Goal: Entertainment & Leisure: Consume media (video, audio)

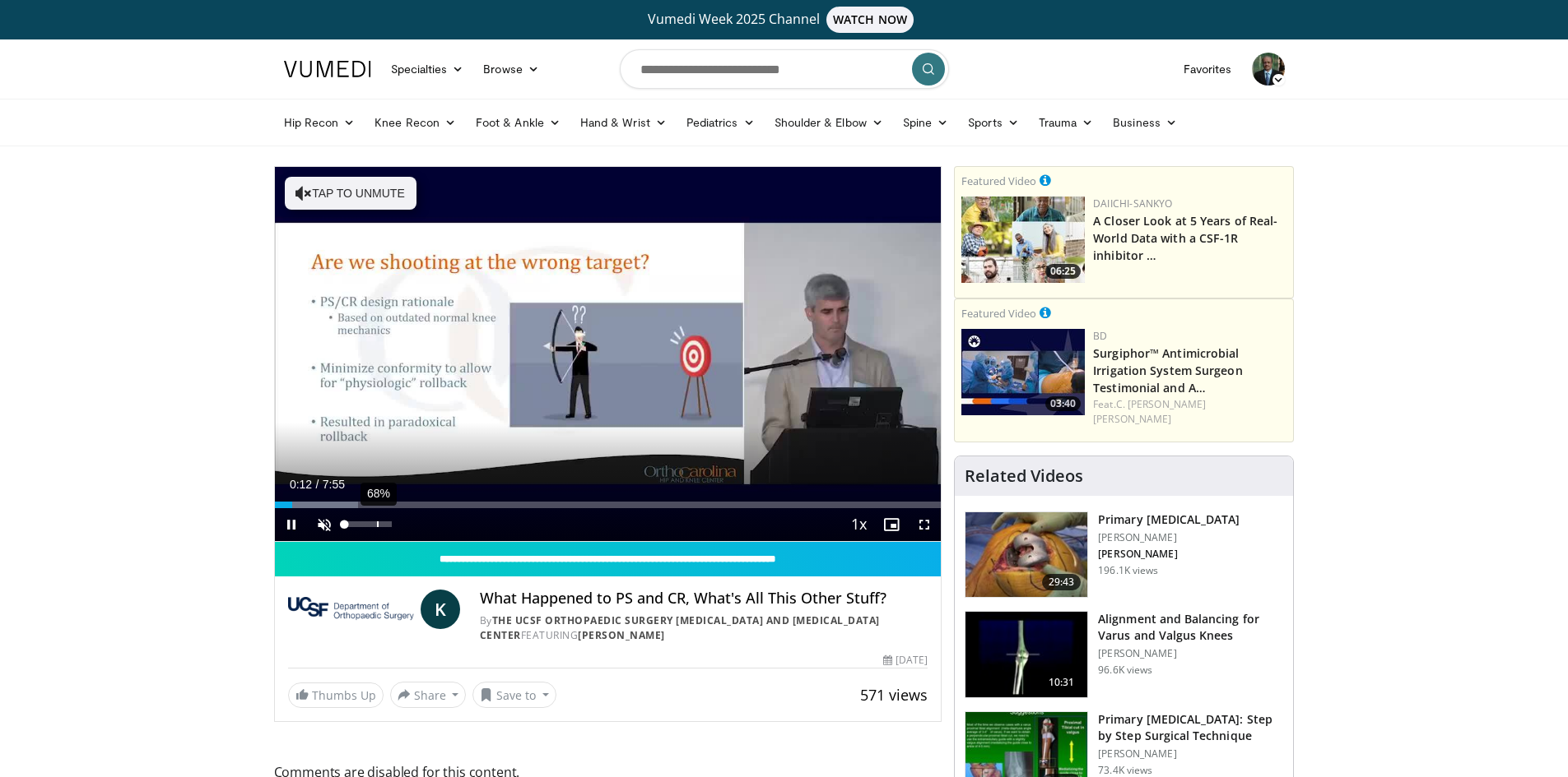
click at [377, 524] on div "68%" at bounding box center [368, 525] width 47 height 6
click at [923, 526] on span "Video Player" at bounding box center [924, 525] width 33 height 33
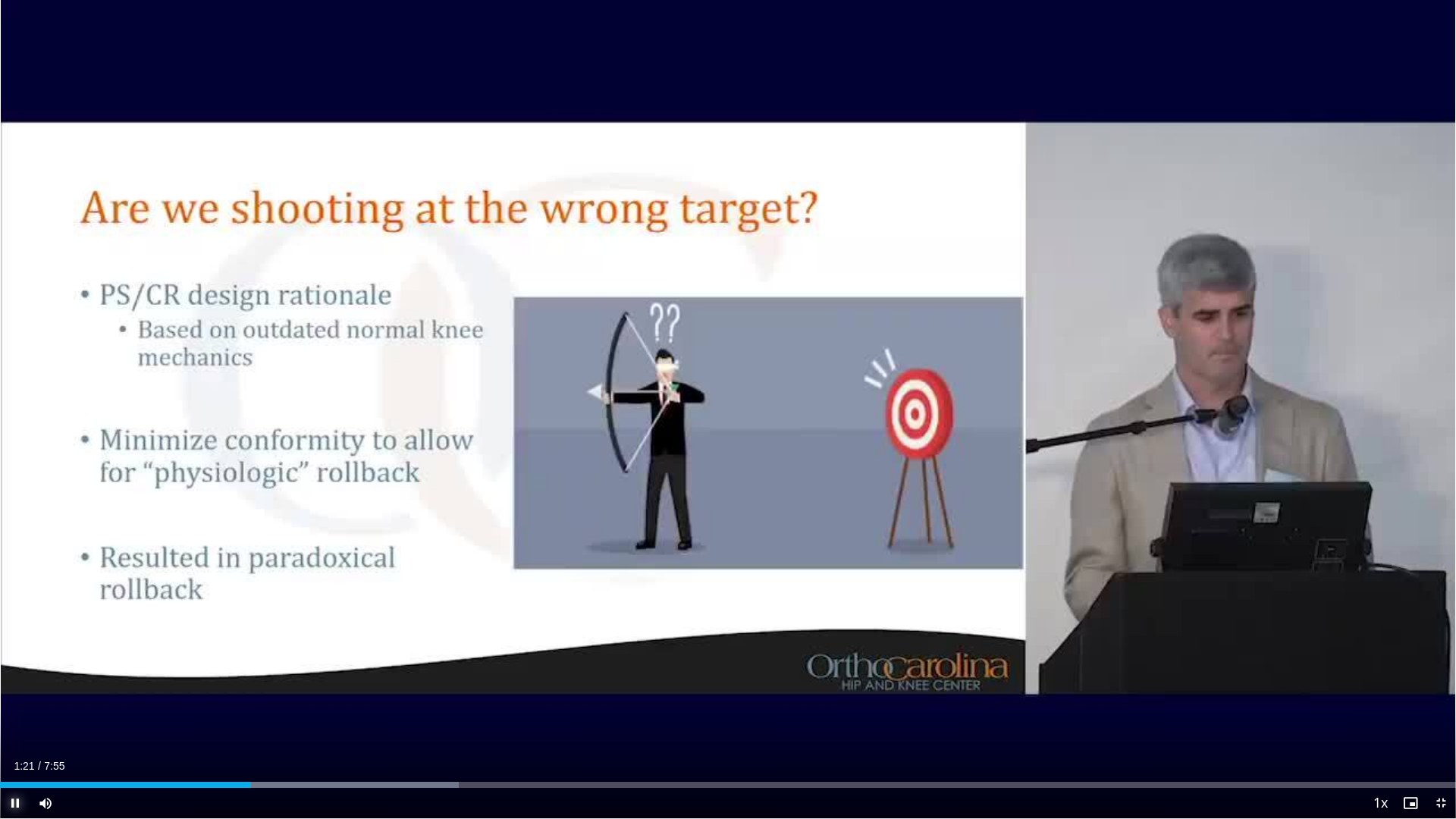
click at [14, 715] on span "Video Player" at bounding box center [15, 803] width 31 height 31
click at [1444, 715] on span "Video Player" at bounding box center [1440, 803] width 31 height 31
